Goal: Task Accomplishment & Management: Complete application form

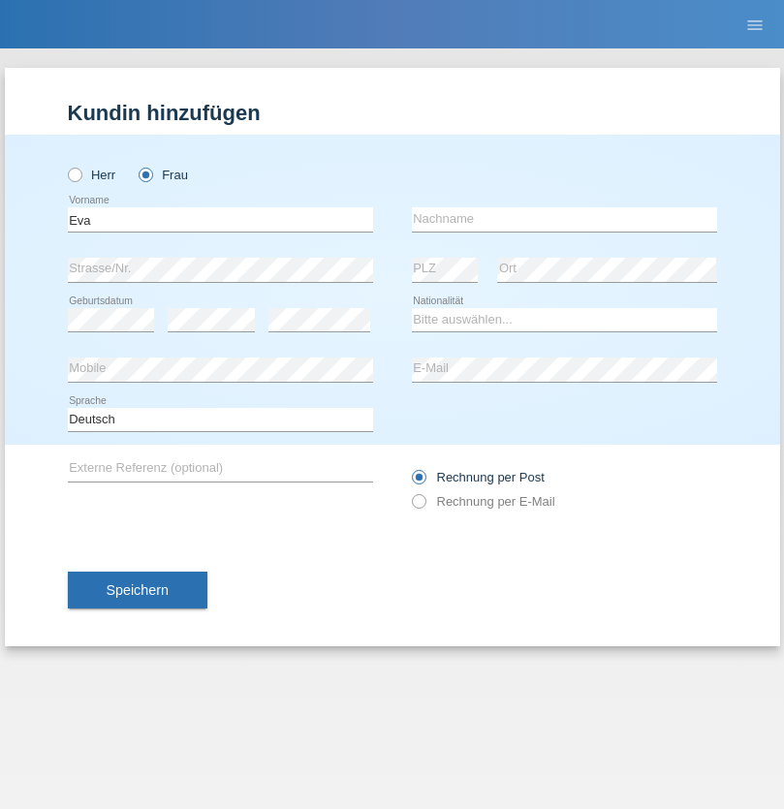
type input "Eva"
click at [564, 219] on input "text" at bounding box center [564, 219] width 305 height 24
type input "[PERSON_NAME]"
select select "AT"
select select "C"
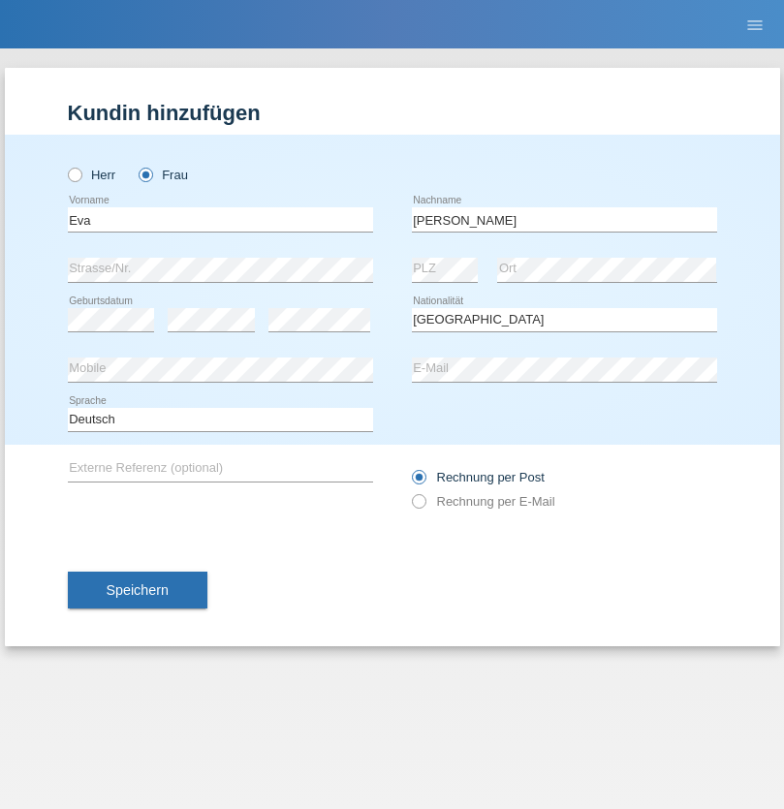
select select "09"
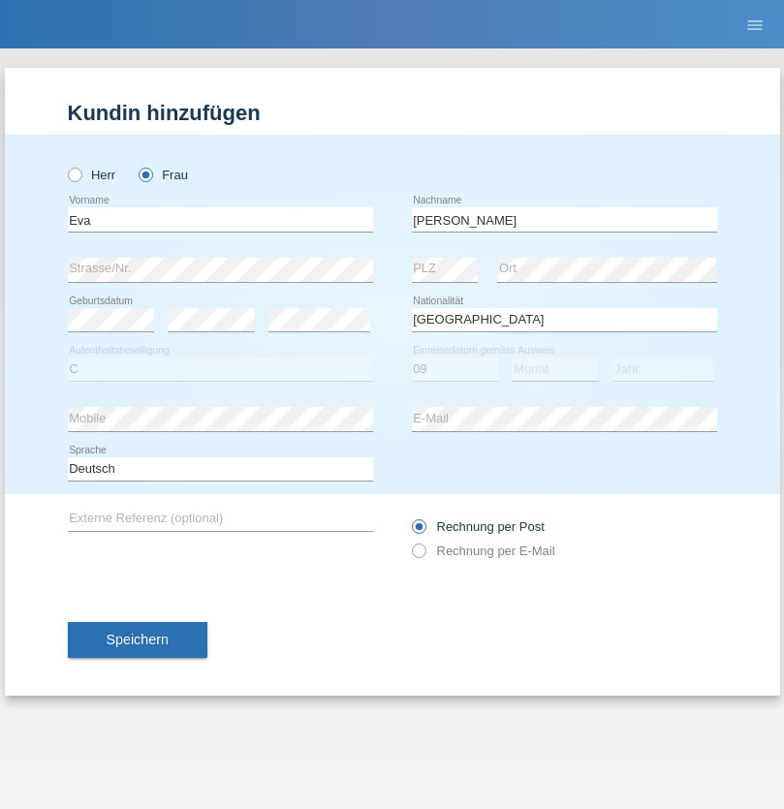
select select "09"
select select "2021"
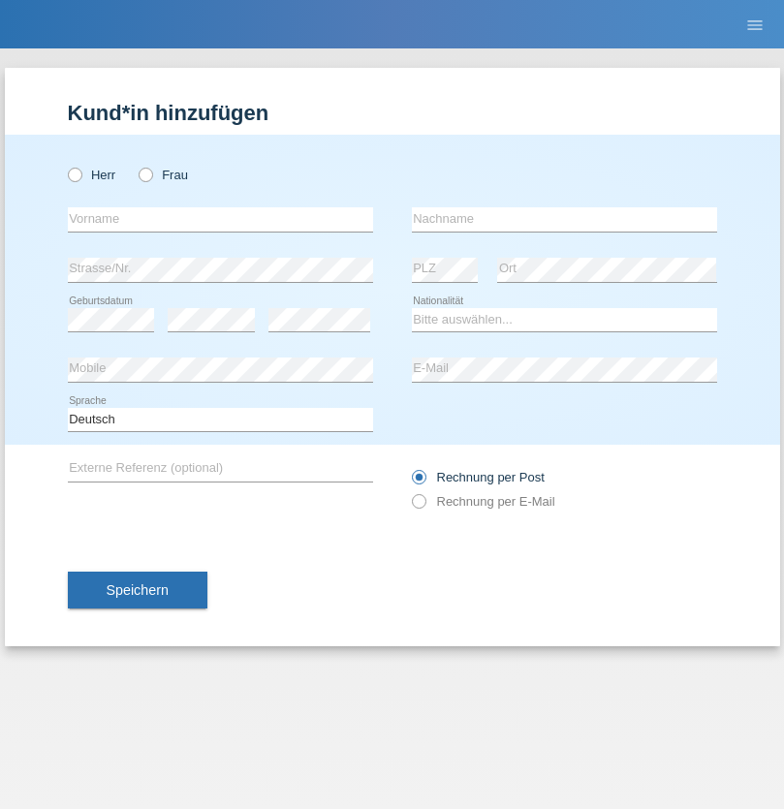
radio input "true"
click at [220, 219] on input "text" at bounding box center [220, 219] width 305 height 24
type input "Jason"
click at [564, 219] on input "text" at bounding box center [564, 219] width 305 height 24
type input "Bierend"
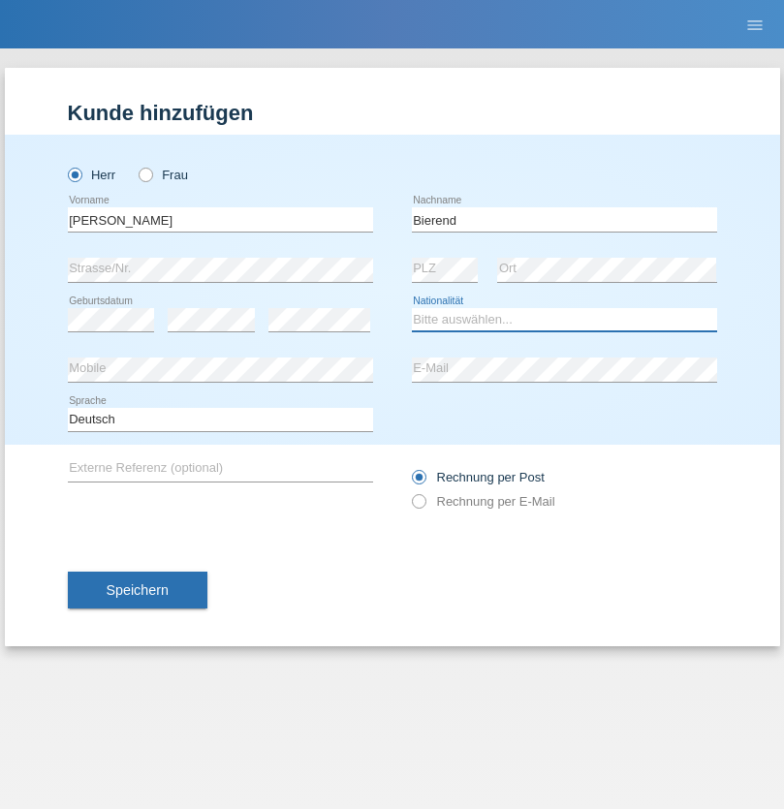
select select "DE"
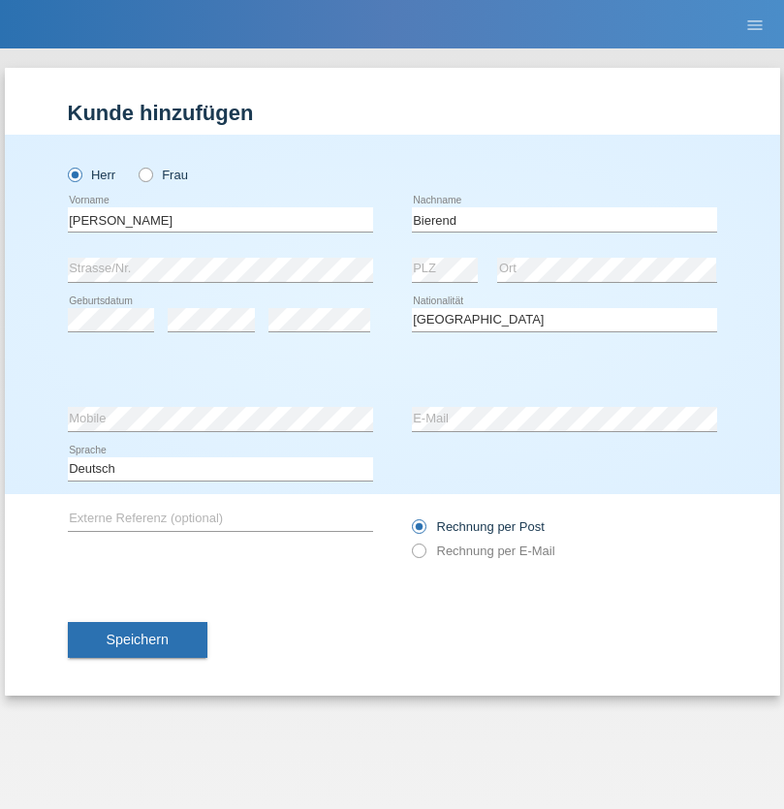
select select "C"
select select "01"
select select "10"
select select "2021"
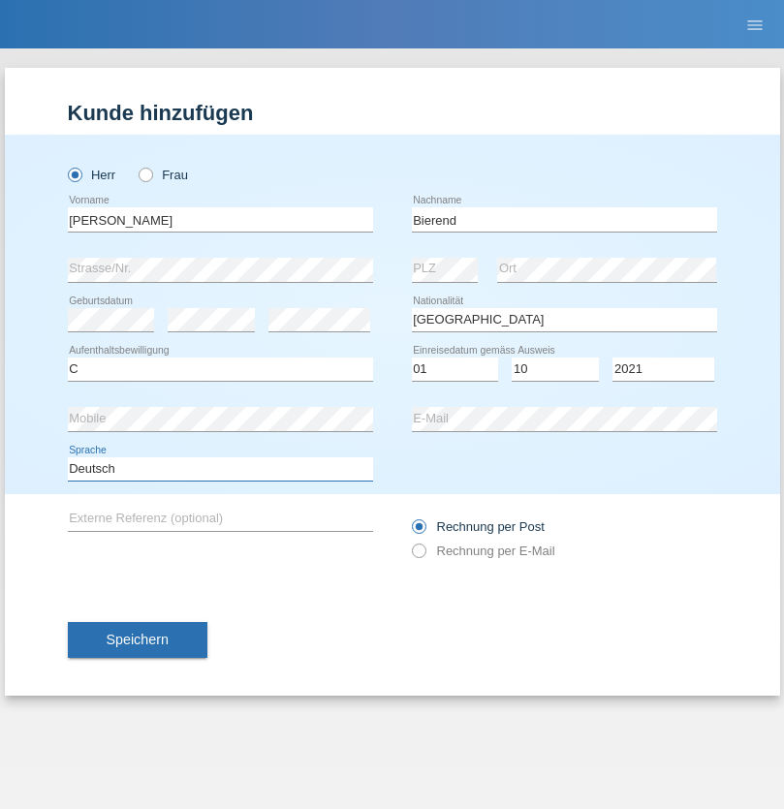
select select "en"
